Goal: Find specific page/section: Find specific page/section

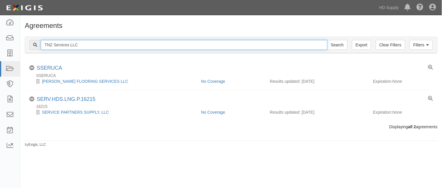
click at [97, 44] on input "TNZ Services LLC" at bounding box center [184, 45] width 287 height 10
type input "T"
paste input "Air Care Cooling & Heating"
type input "Air Care Cooling & Heating"
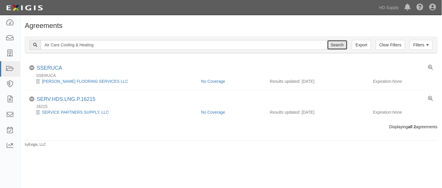
click at [336, 41] on input "Search" at bounding box center [338, 45] width 20 height 10
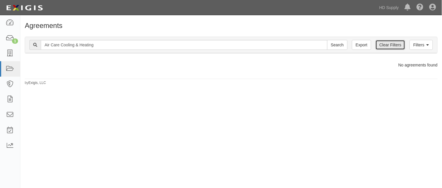
click at [398, 45] on link "Clear Filters" at bounding box center [390, 45] width 29 height 10
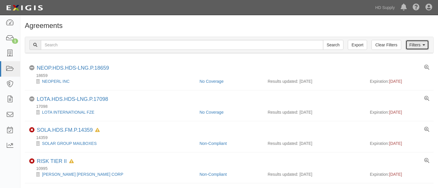
click at [427, 45] on link "Filters" at bounding box center [416, 45] width 23 height 10
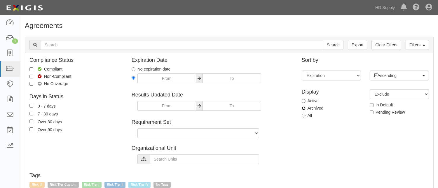
click at [304, 109] on input "Archived" at bounding box center [304, 108] width 4 height 4
radio input "true"
click at [304, 109] on input "Archived" at bounding box center [304, 108] width 4 height 4
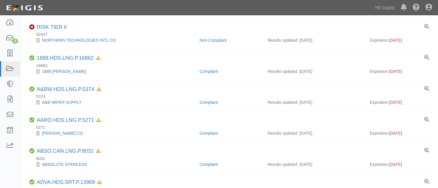
scroll to position [627, 0]
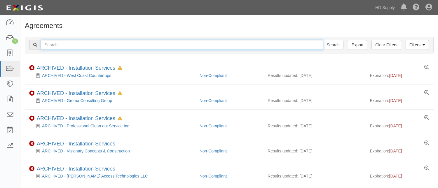
click at [121, 43] on input "text" at bounding box center [182, 45] width 282 height 10
click at [106, 45] on input "text" at bounding box center [182, 45] width 282 height 10
paste input "Air Care Cooling & Heating"
type input "Air Care Cooling & Heating"
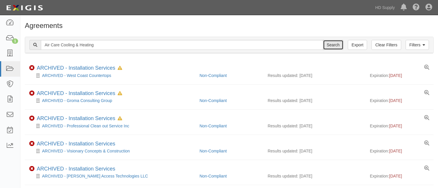
click at [336, 46] on input "Search" at bounding box center [333, 45] width 20 height 10
